Goal: Information Seeking & Learning: Check status

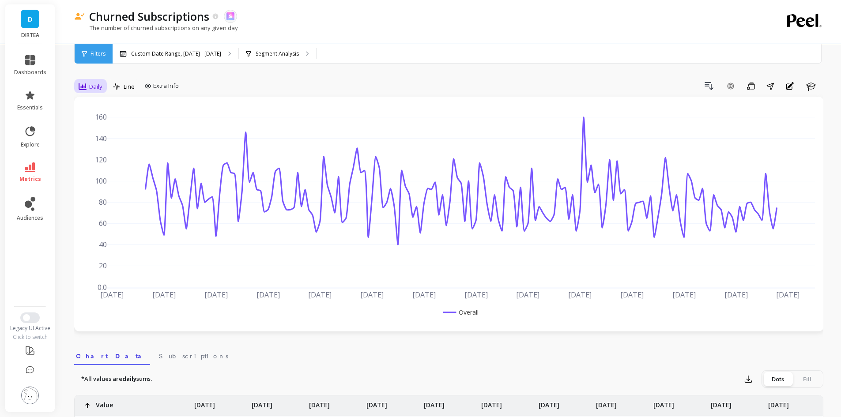
click at [99, 84] on span "Daily" at bounding box center [95, 87] width 13 height 8
click at [98, 158] on div "Monthly" at bounding box center [107, 157] width 50 height 8
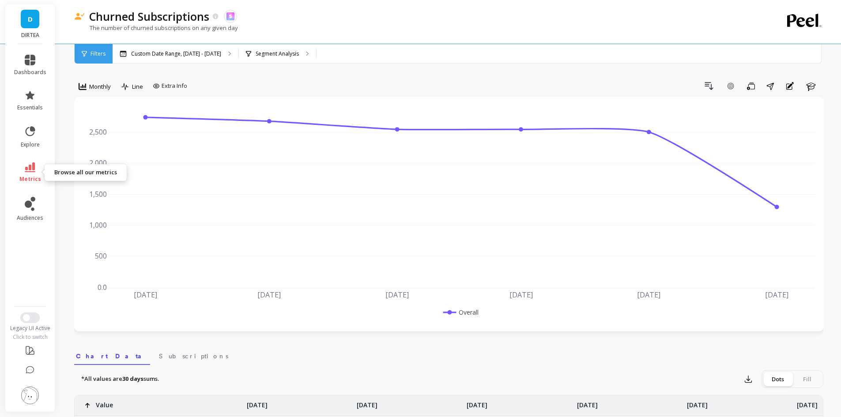
click at [26, 171] on icon at bounding box center [30, 168] width 11 height 10
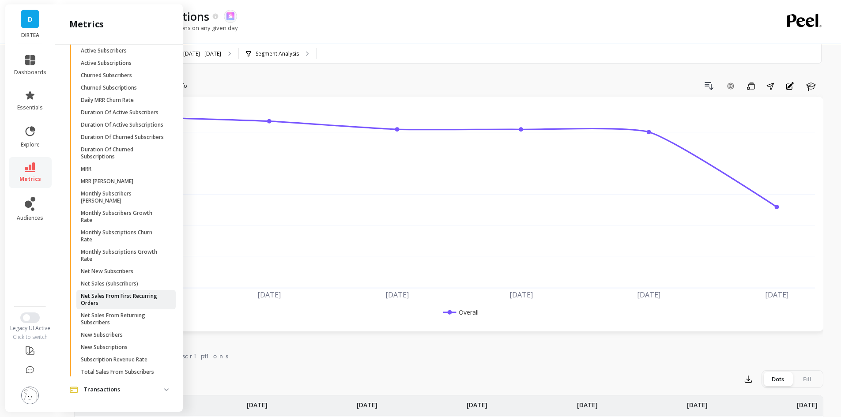
scroll to position [452, 0]
click at [124, 337] on span "New Subscribers" at bounding box center [123, 335] width 84 height 7
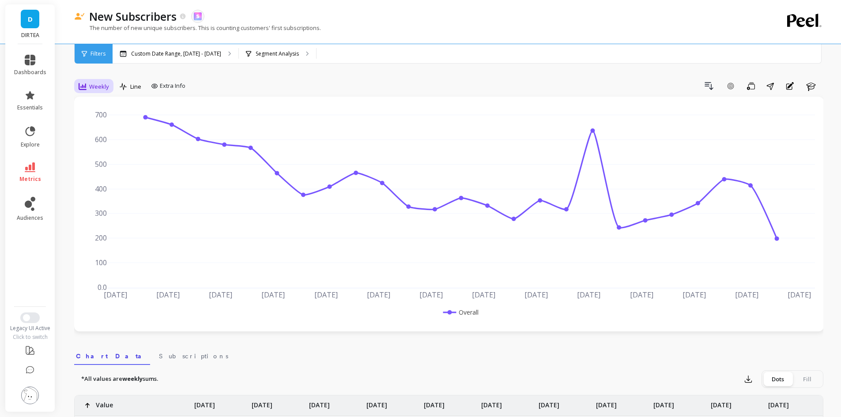
click at [97, 90] on span "Weekly" at bounding box center [99, 87] width 20 height 8
click at [102, 158] on div "Monthly" at bounding box center [107, 157] width 50 height 8
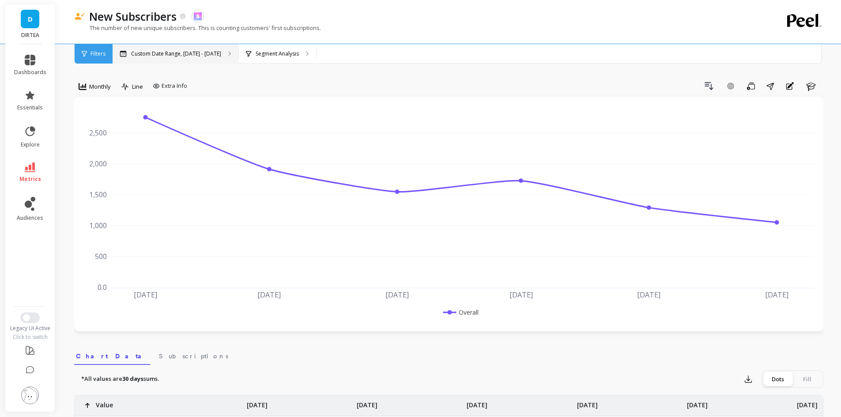
click at [187, 52] on p "Custom Date Range, [DATE] - [DATE]" at bounding box center [176, 53] width 90 height 7
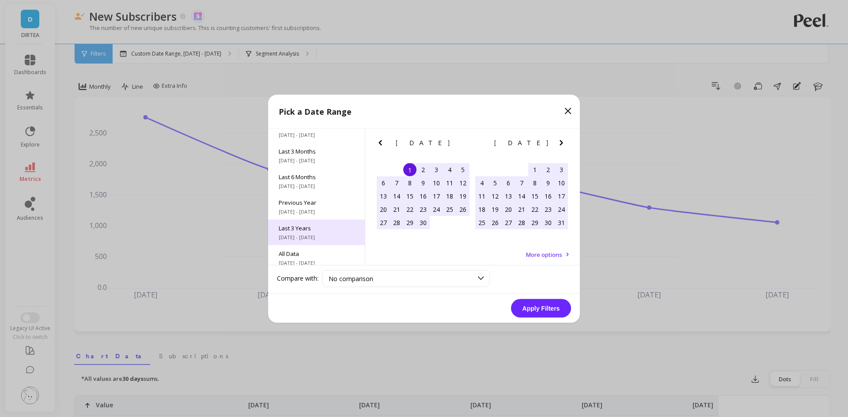
scroll to position [120, 0]
click at [314, 244] on span "All Data" at bounding box center [317, 248] width 76 height 8
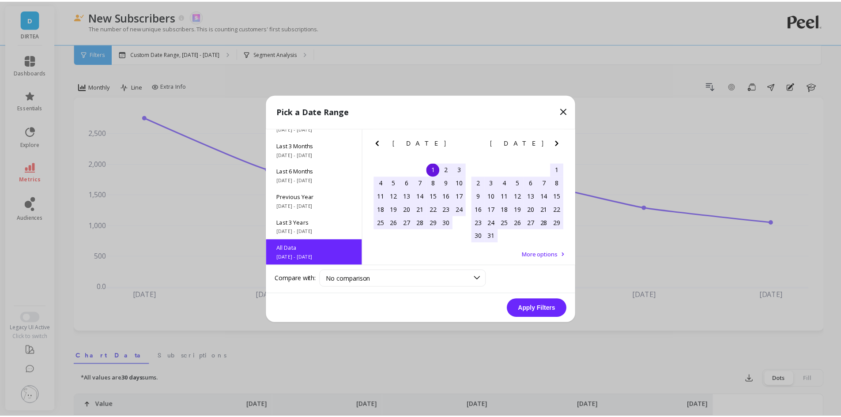
scroll to position [0, 0]
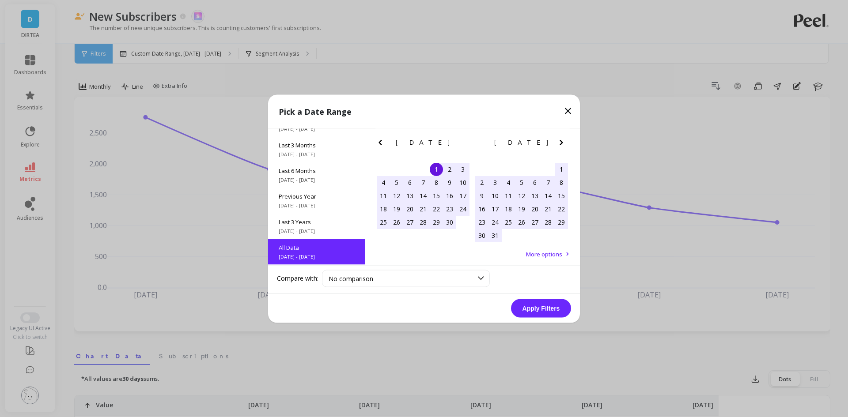
click at [535, 308] on button "Apply Filters" at bounding box center [541, 308] width 60 height 19
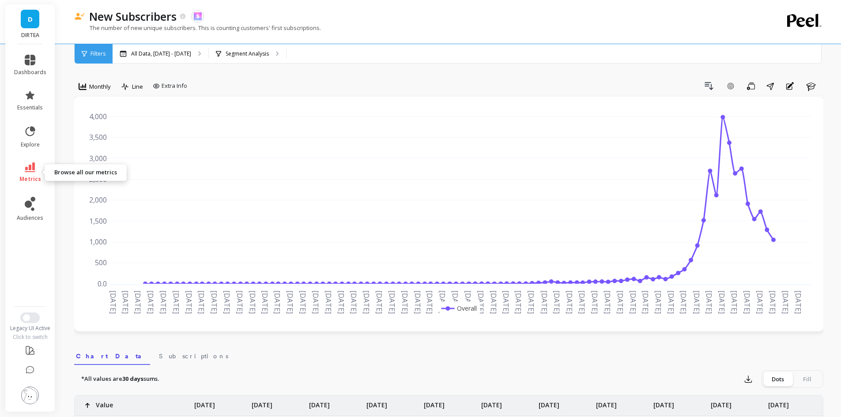
click at [26, 174] on link "metrics" at bounding box center [30, 173] width 32 height 20
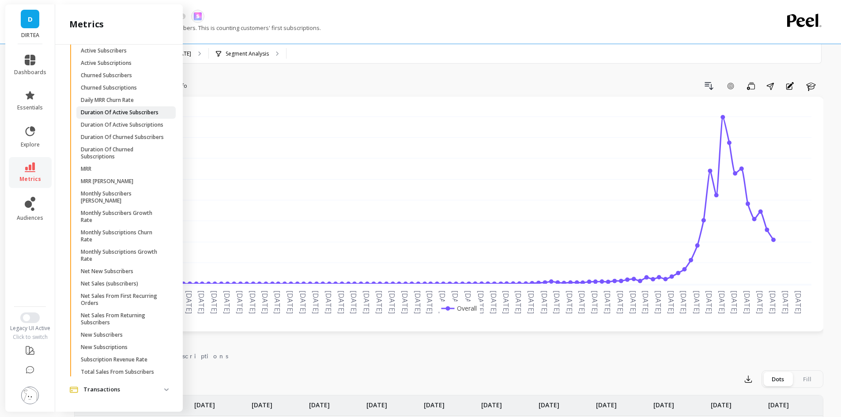
scroll to position [408, 0]
click at [130, 93] on p "Churned Subscriptions" at bounding box center [109, 89] width 56 height 7
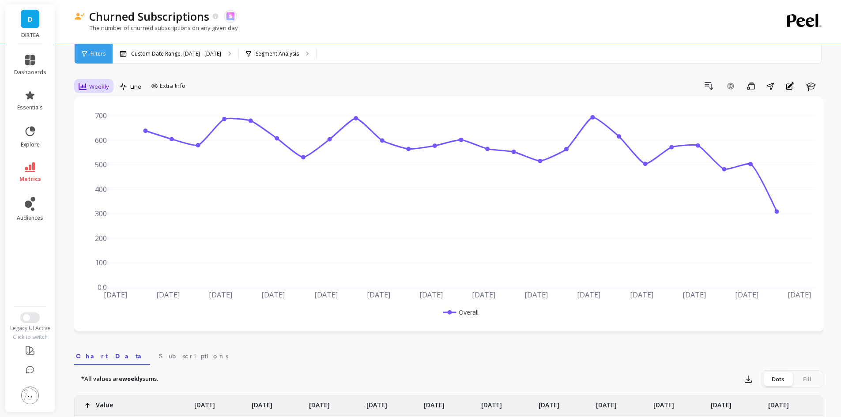
click at [110, 86] on div "Weekly" at bounding box center [94, 86] width 36 height 15
click at [102, 154] on div "Monthly" at bounding box center [107, 157] width 50 height 8
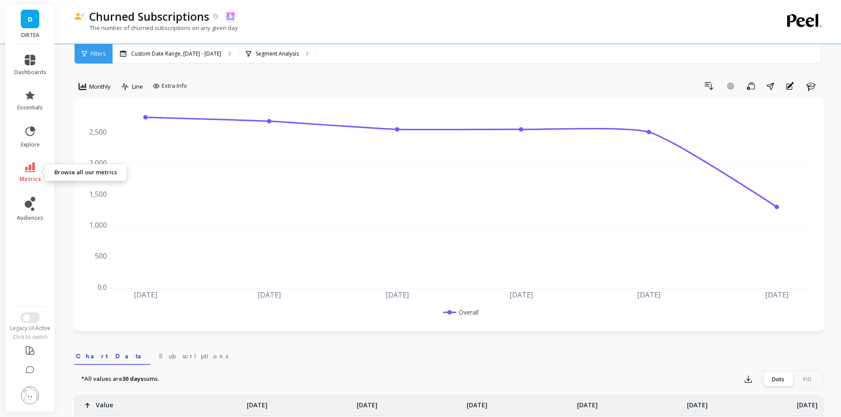
click at [18, 173] on link "metrics" at bounding box center [30, 173] width 32 height 20
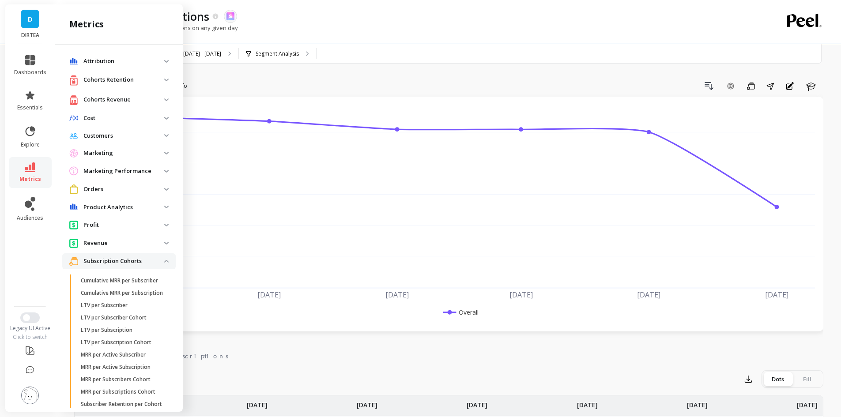
scroll to position [408, 0]
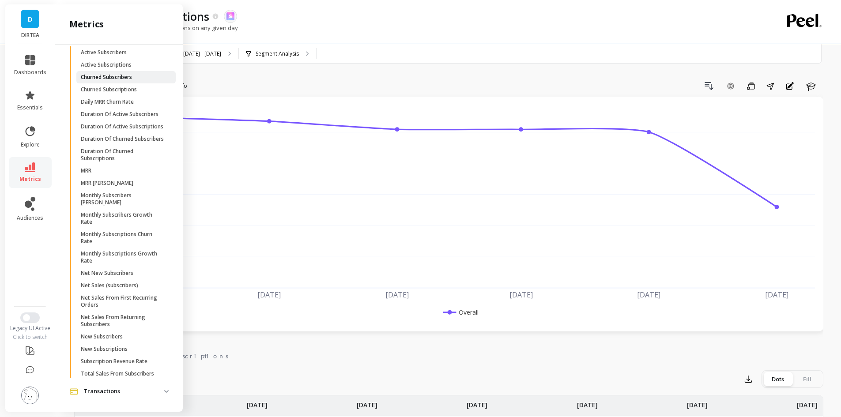
click at [136, 81] on span "Churned Subscribers" at bounding box center [123, 77] width 84 height 7
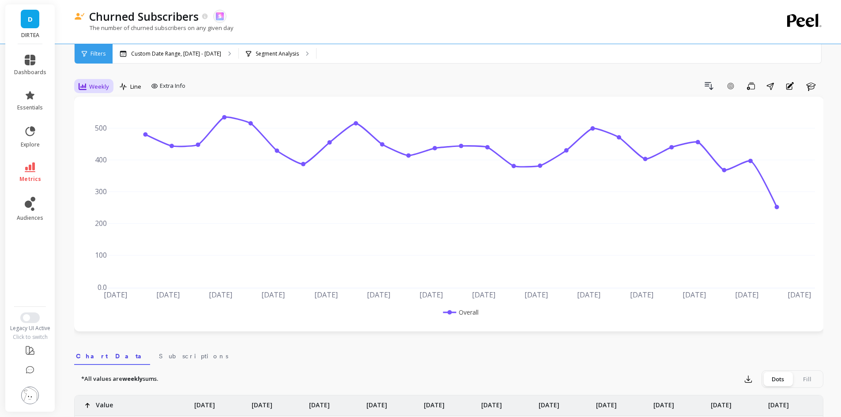
click at [107, 89] on span "Weekly" at bounding box center [99, 87] width 20 height 8
click at [111, 158] on div "Monthly" at bounding box center [107, 157] width 50 height 8
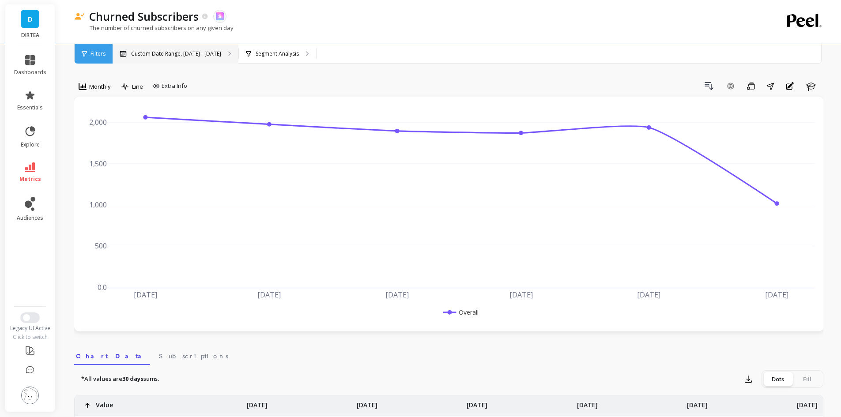
click at [189, 44] on div "Custom Date Range, [DATE] - [DATE]" at bounding box center [176, 53] width 126 height 19
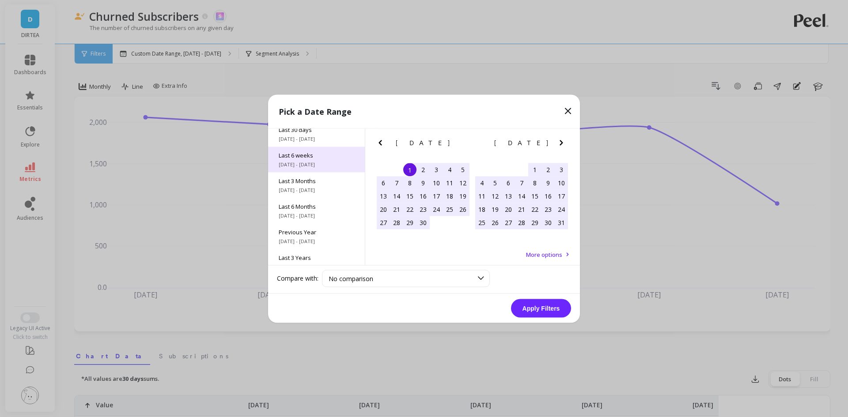
scroll to position [120, 0]
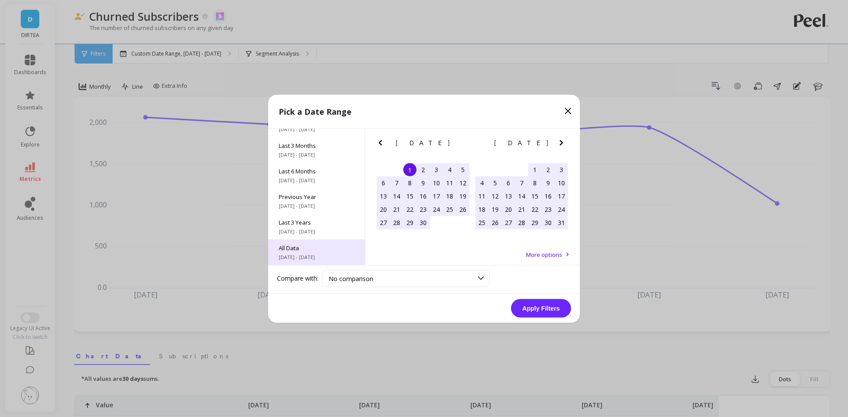
click at [303, 252] on div "All Data [DATE] - [DATE]" at bounding box center [316, 252] width 97 height 26
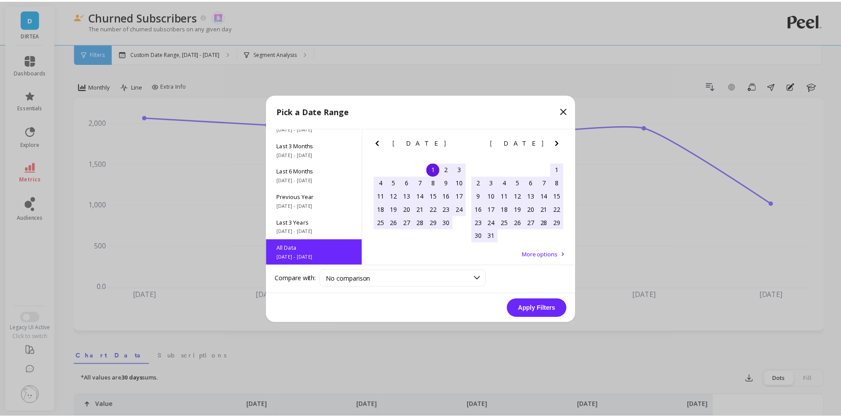
scroll to position [0, 0]
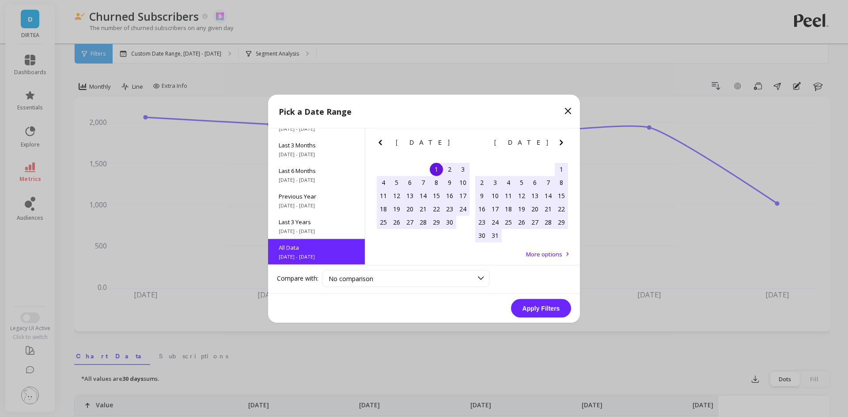
click at [540, 314] on button "Apply Filters" at bounding box center [541, 308] width 60 height 19
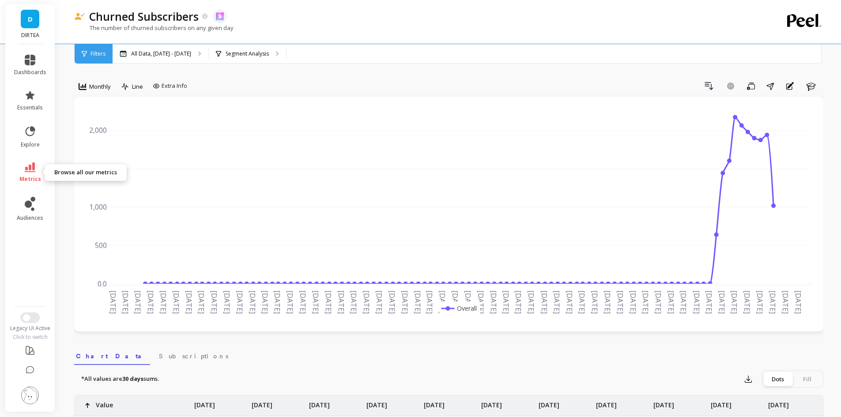
click at [36, 166] on link "metrics" at bounding box center [30, 173] width 32 height 20
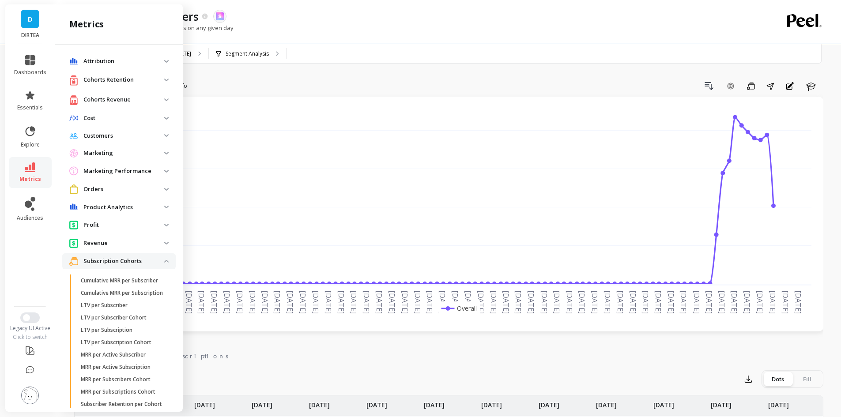
scroll to position [408, 0]
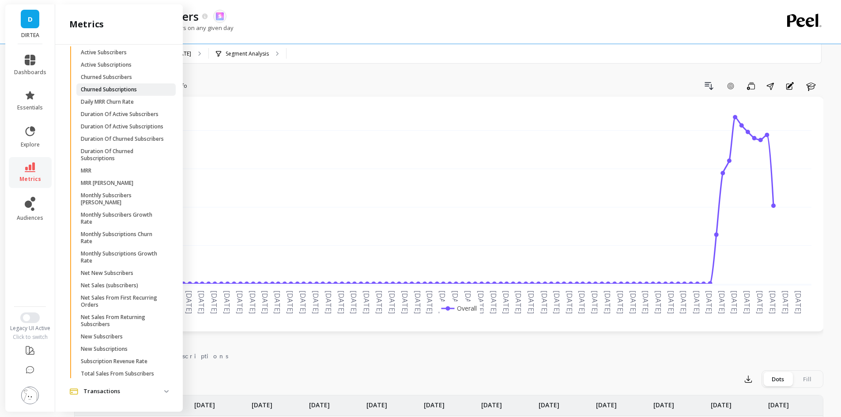
click at [130, 93] on p "Churned Subscriptions" at bounding box center [109, 89] width 56 height 7
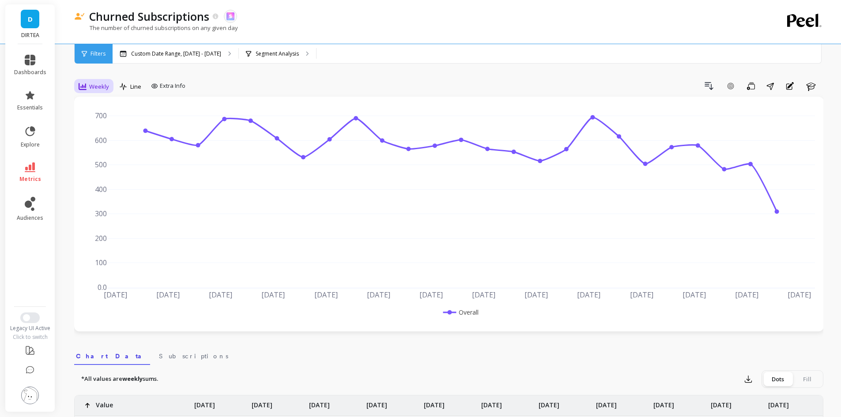
click at [95, 92] on div "Weekly" at bounding box center [94, 86] width 36 height 15
click at [99, 153] on div "Monthly" at bounding box center [107, 157] width 50 height 8
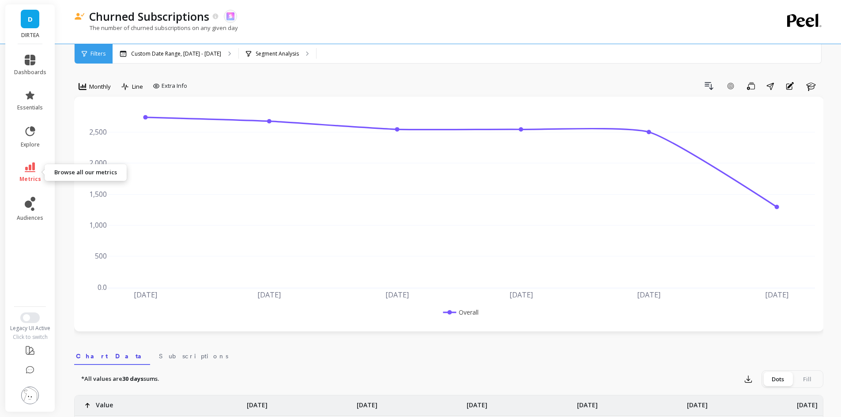
click at [37, 167] on link "metrics" at bounding box center [30, 173] width 32 height 20
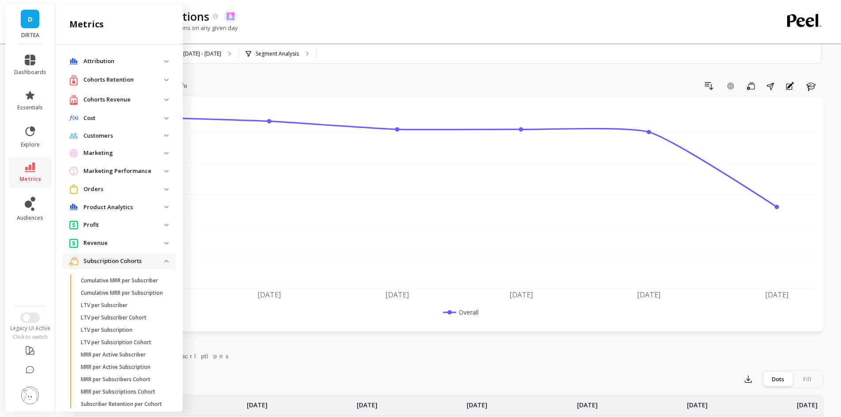
scroll to position [400, 0]
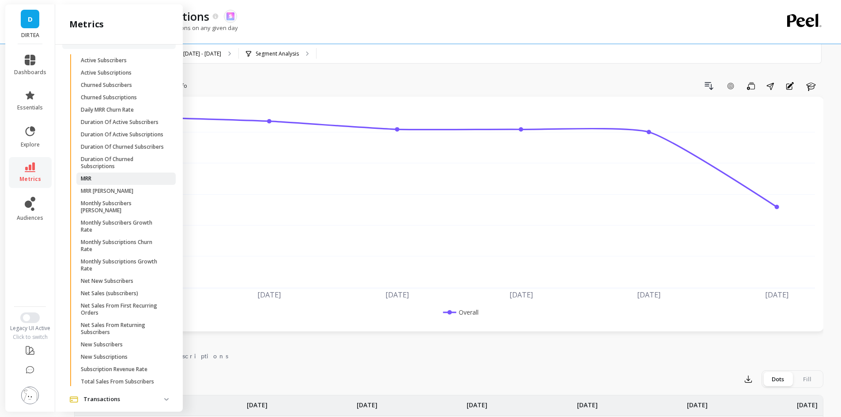
click at [102, 182] on span "MRR" at bounding box center [123, 178] width 84 height 7
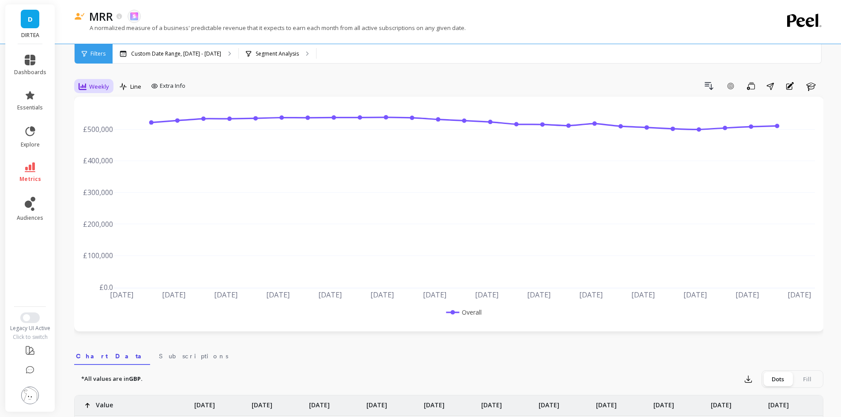
click at [106, 89] on span "Weekly" at bounding box center [99, 87] width 20 height 8
click at [106, 155] on div "Monthly" at bounding box center [107, 157] width 50 height 8
